Goal: Task Accomplishment & Management: Manage account settings

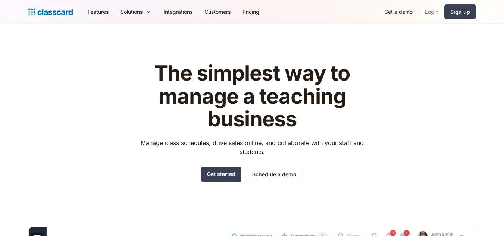
click at [434, 13] on link "Login" at bounding box center [431, 11] width 25 height 17
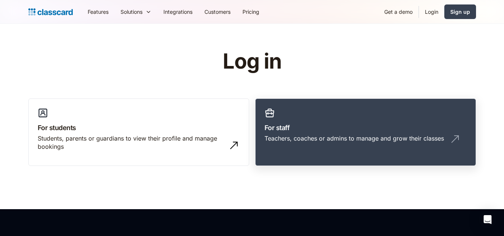
click at [318, 139] on div "Teachers, coaches or admins to manage and grow their classes" at bounding box center [353, 138] width 179 height 8
